Goal: Information Seeking & Learning: Check status

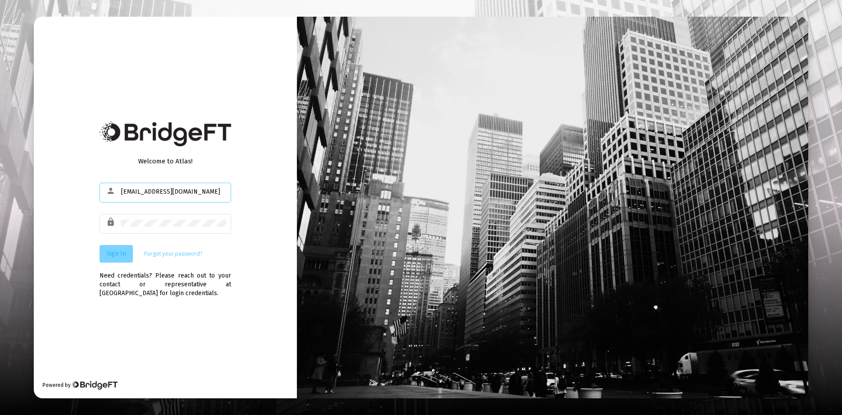
click at [122, 249] on button "Sign In" at bounding box center [116, 254] width 33 height 18
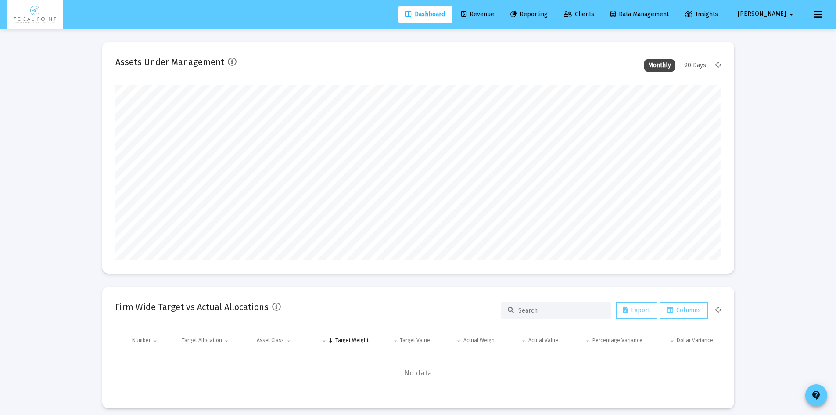
type input "[DATE]"
type input "[EMAIL_ADDRESS][DOMAIN_NAME]"
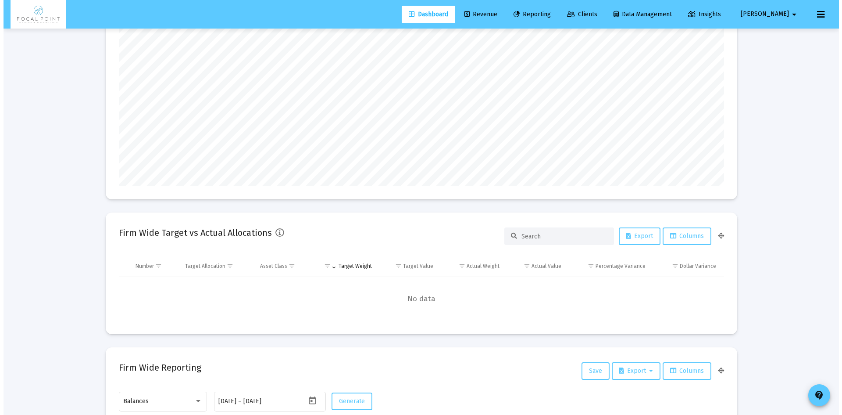
scroll to position [0, 0]
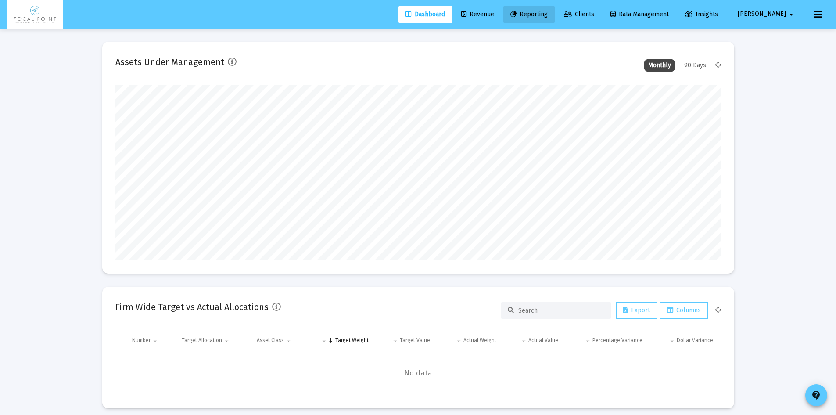
click at [516, 16] on icon at bounding box center [513, 14] width 6 height 6
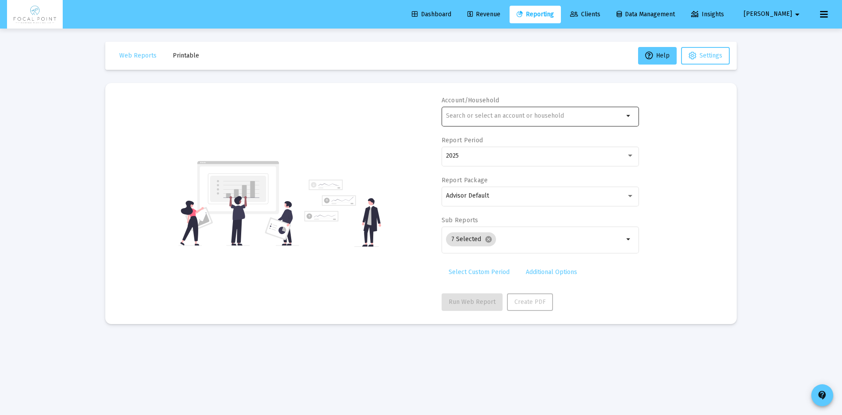
click at [483, 117] on input "text" at bounding box center [535, 115] width 178 height 7
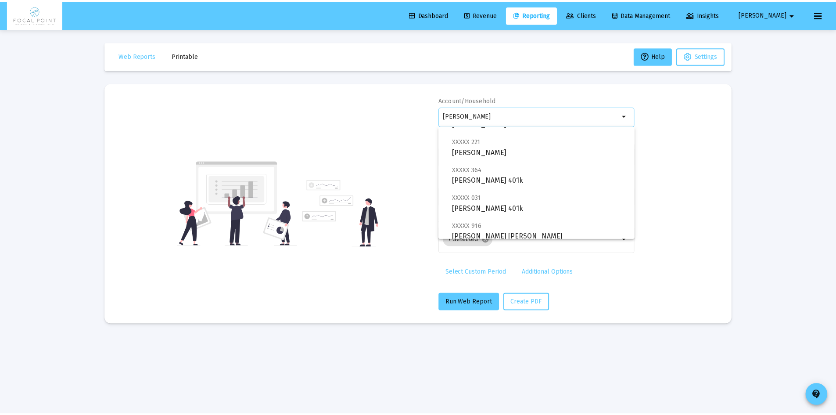
scroll to position [147, 0]
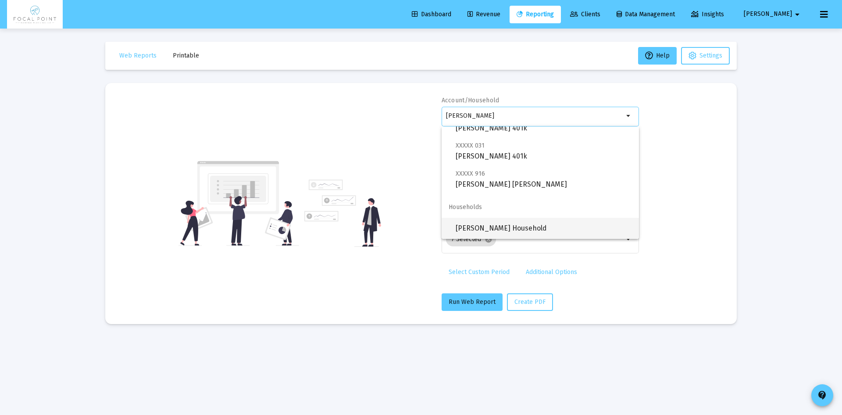
click at [530, 229] on span "[PERSON_NAME] Household" at bounding box center [544, 228] width 176 height 21
type input "[PERSON_NAME] Household"
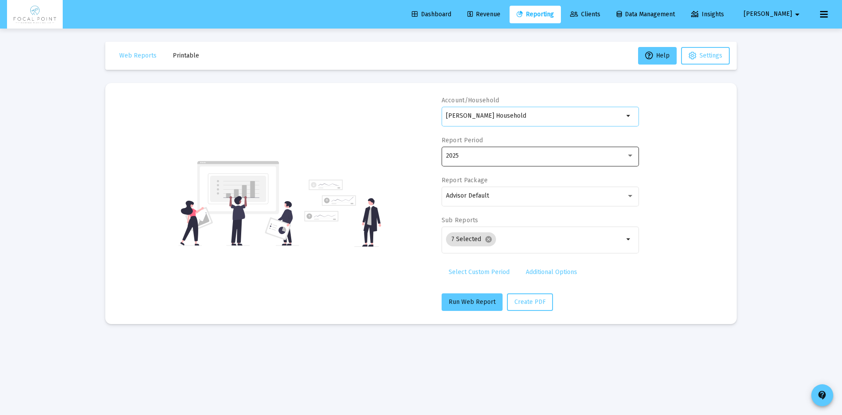
click at [498, 153] on div "2025" at bounding box center [536, 155] width 180 height 7
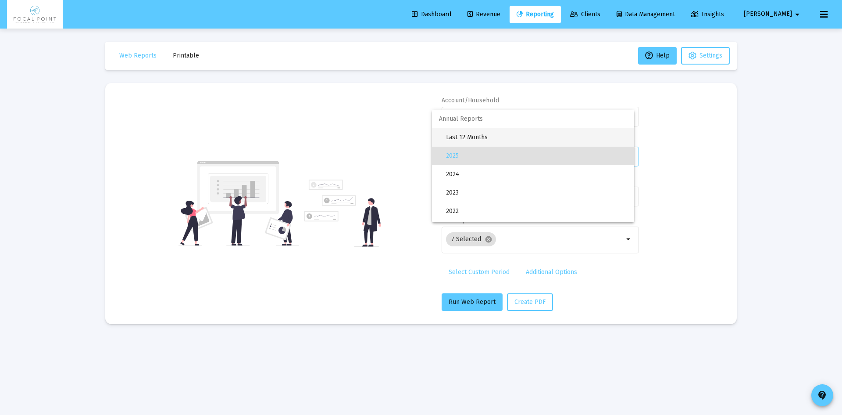
click at [487, 132] on span "Last 12 Months" at bounding box center [536, 137] width 181 height 18
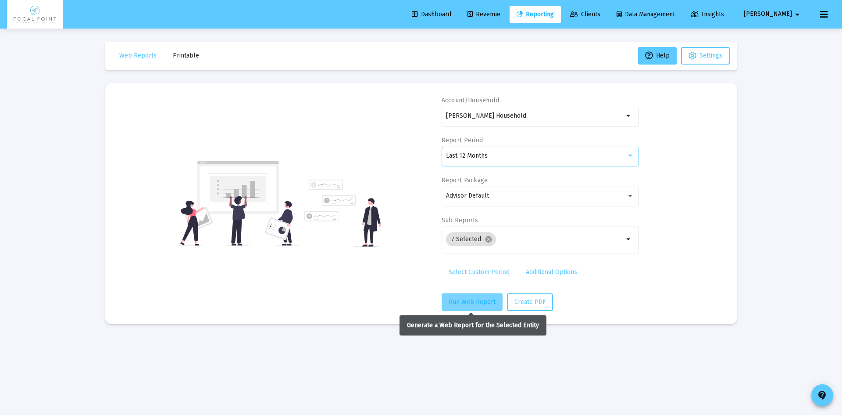
click at [466, 302] on span "Run Web Report" at bounding box center [472, 301] width 47 height 7
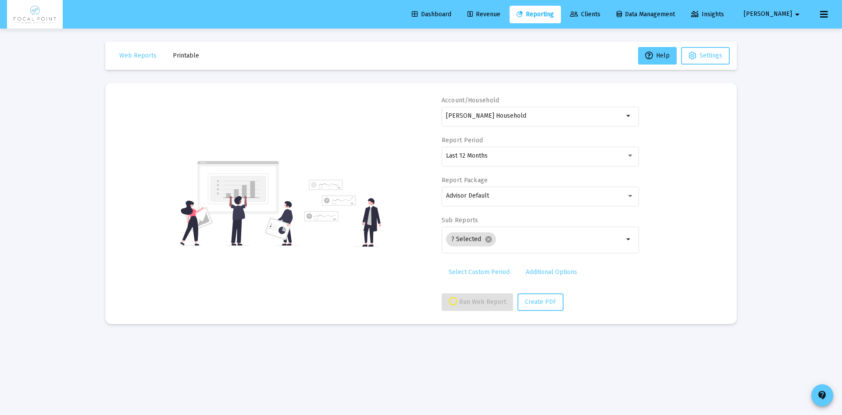
select select "View all"
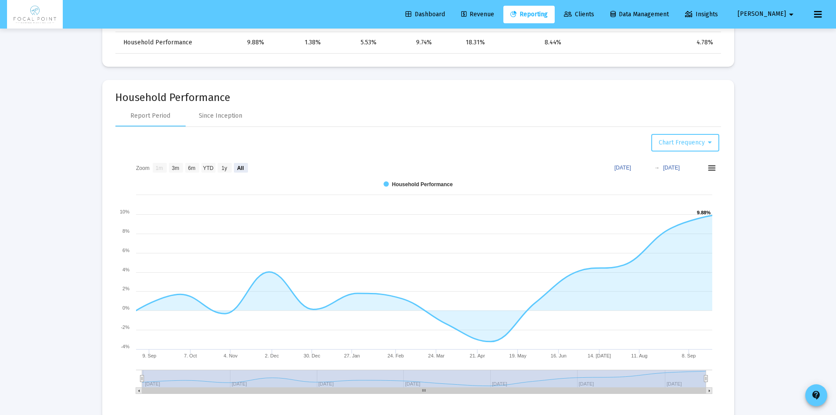
scroll to position [658, 0]
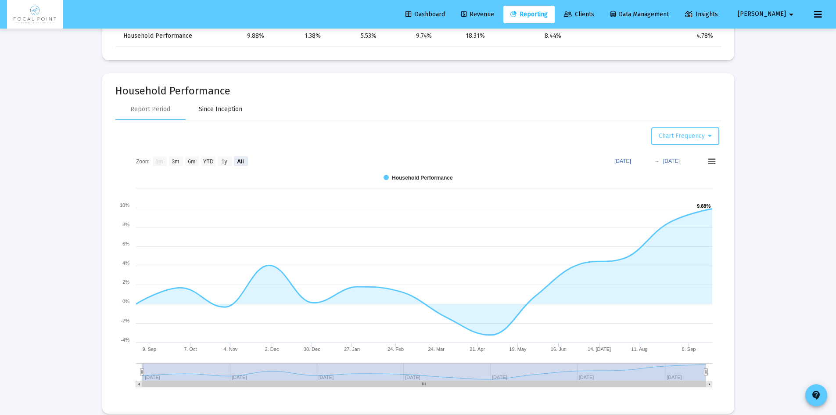
click at [237, 111] on div "Since Inception" at bounding box center [220, 109] width 43 height 9
select select "View all"
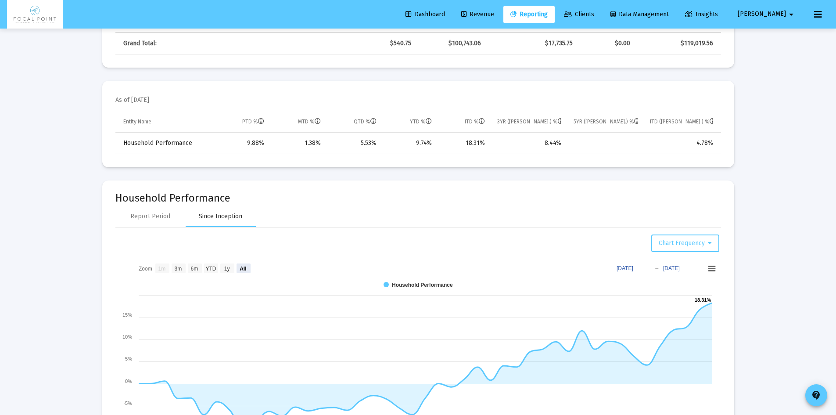
scroll to position [556, 0]
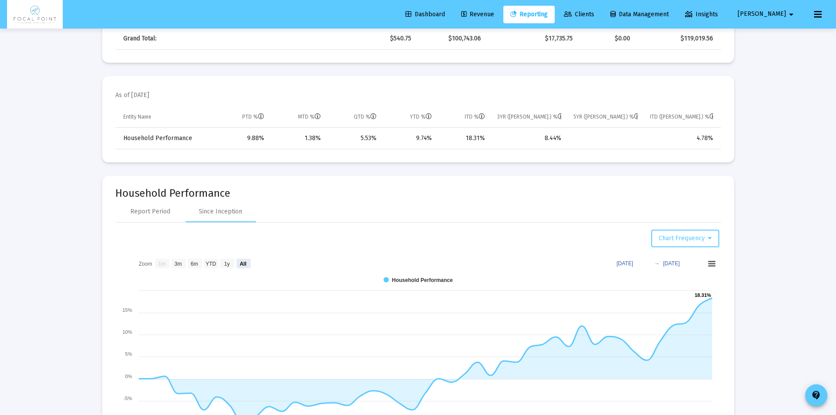
drag, startPoint x: 540, startPoint y: 136, endPoint x: 562, endPoint y: 137, distance: 22.0
click at [562, 137] on td "8.44%" at bounding box center [529, 138] width 76 height 21
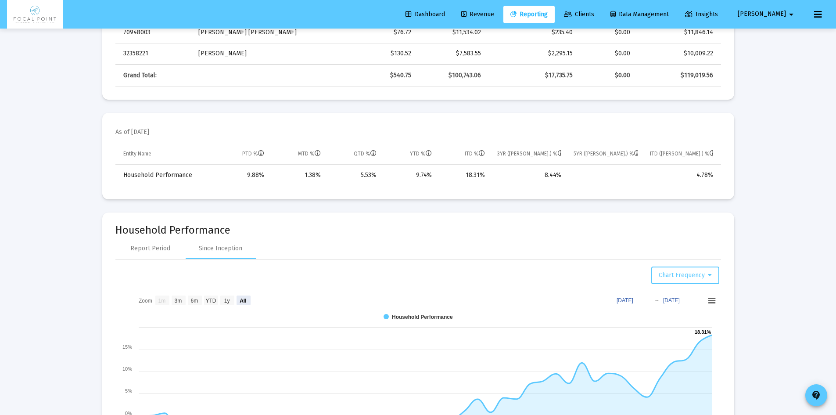
scroll to position [468, 0]
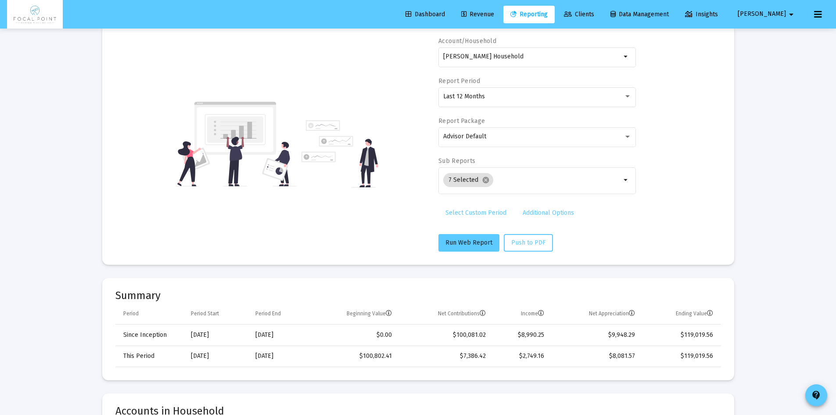
scroll to position [0, 0]
